Goal: Information Seeking & Learning: Learn about a topic

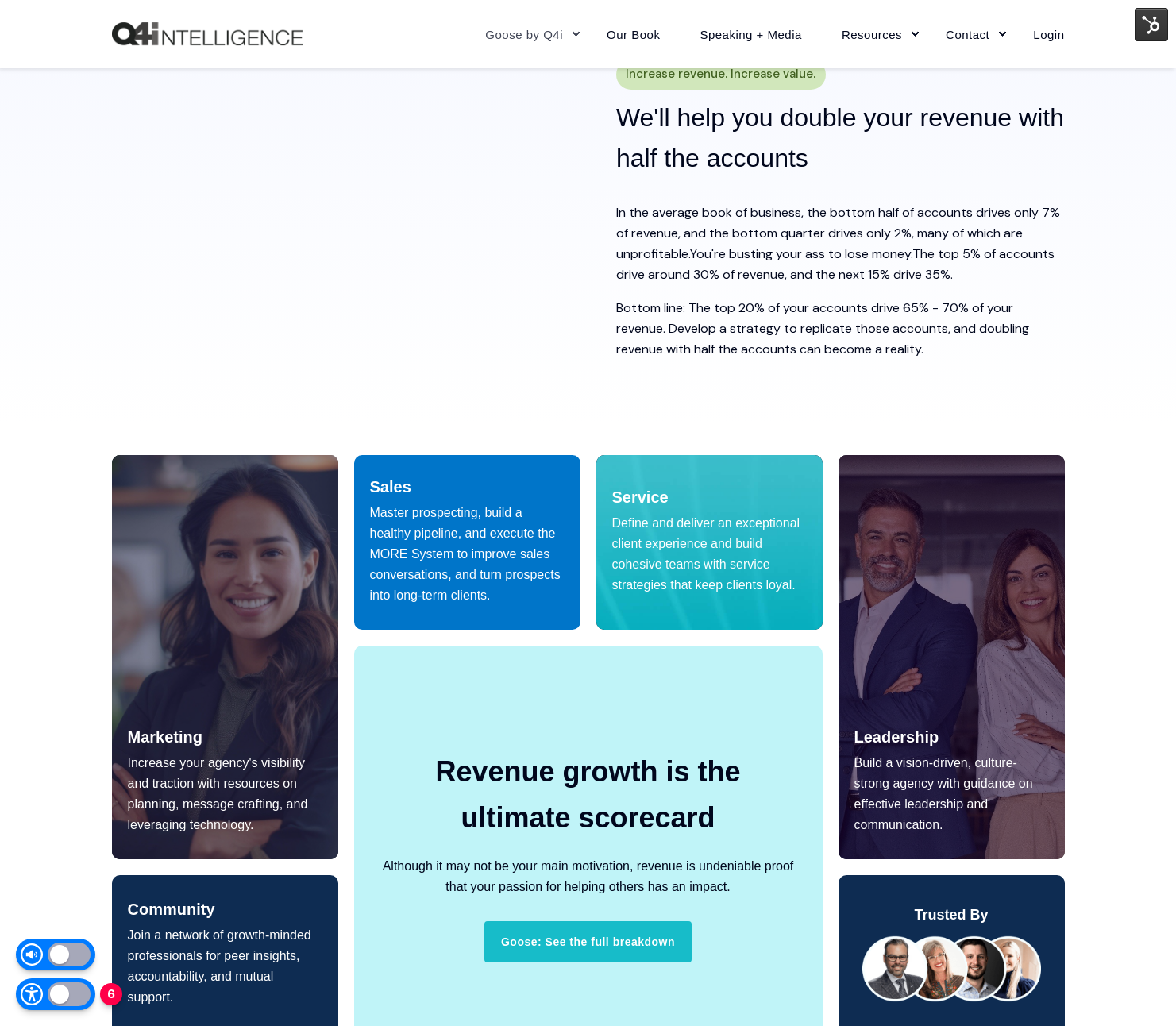
scroll to position [863, 0]
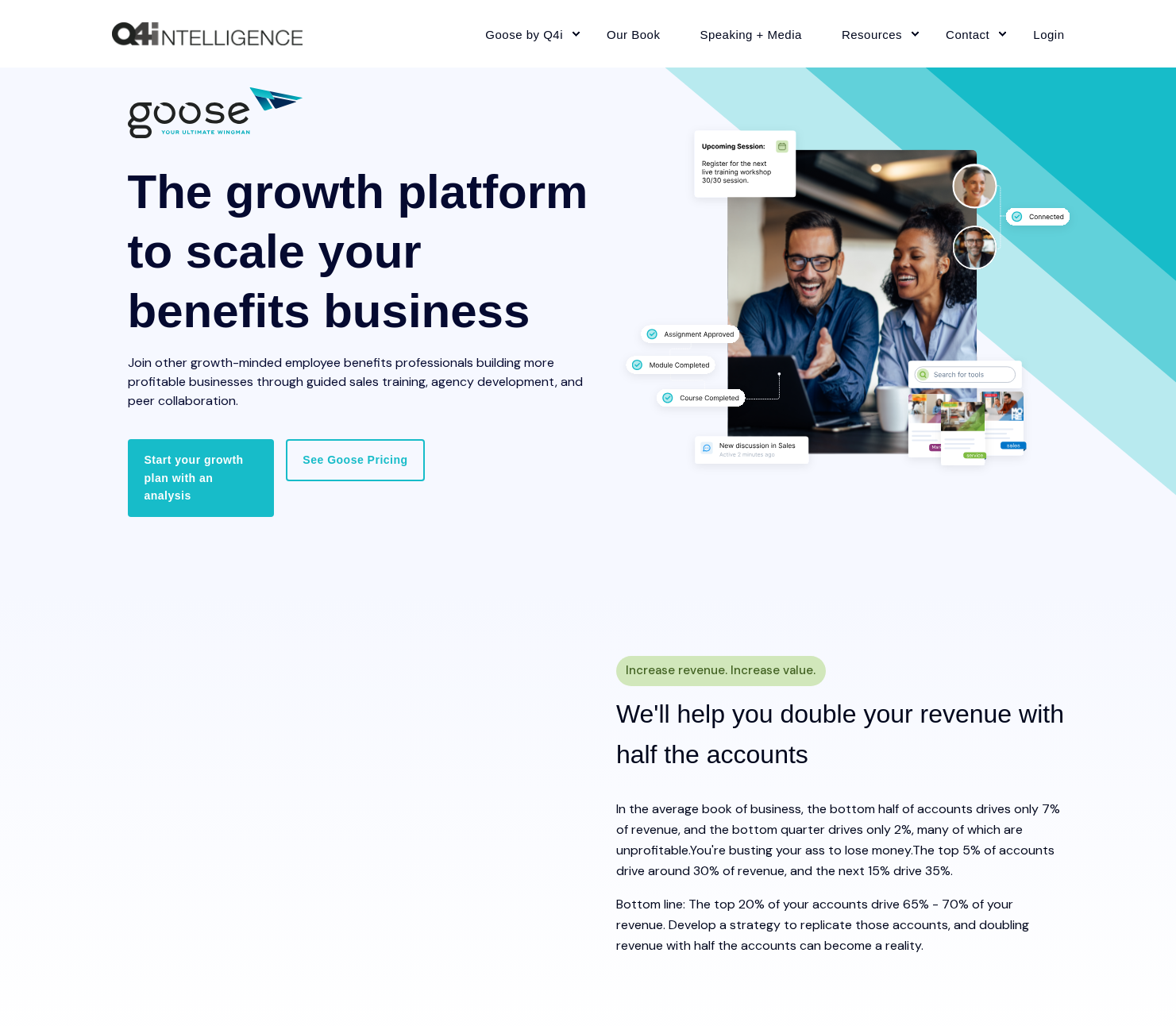
scroll to position [317, 0]
